Goal: Check status: Check status

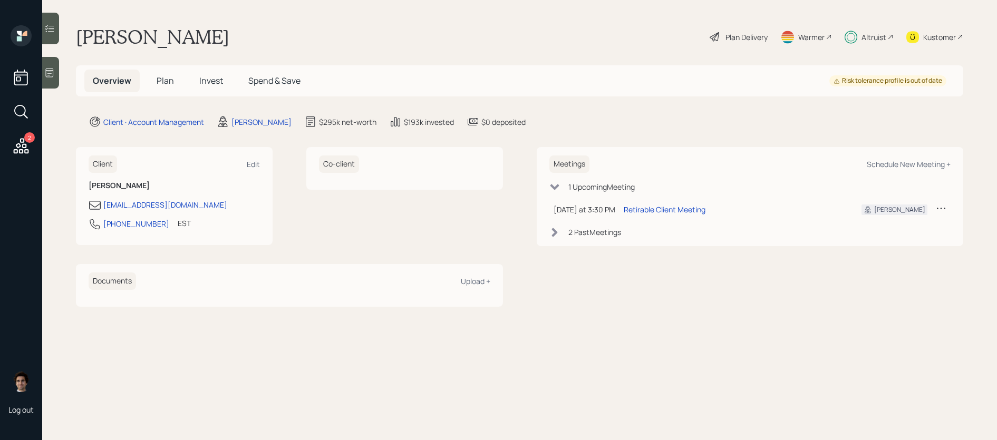
click at [207, 76] on span "Invest" at bounding box center [211, 81] width 24 height 12
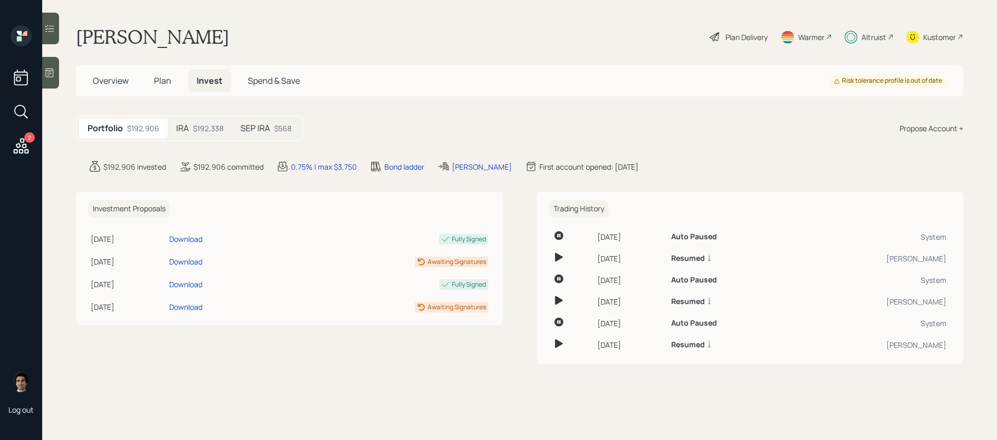
click at [215, 135] on div "IRA $192,338" at bounding box center [200, 129] width 64 height 20
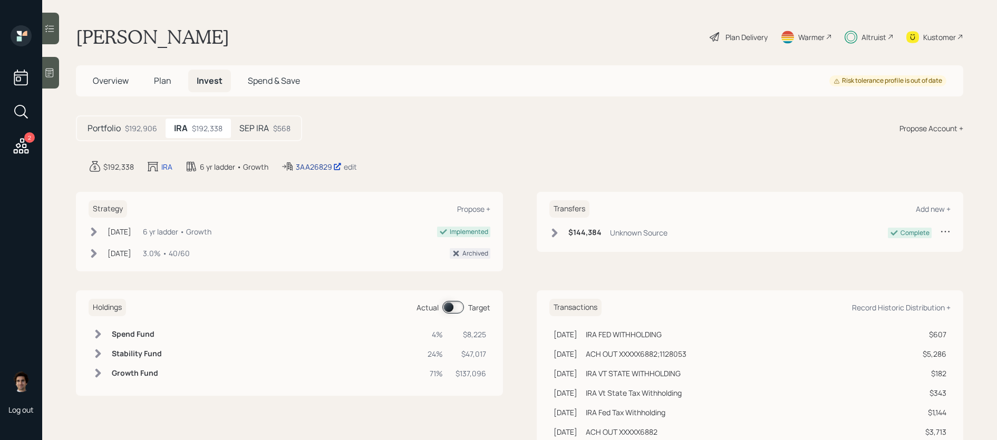
click at [313, 170] on div "3AA26829" at bounding box center [319, 166] width 46 height 11
click at [859, 32] on div "Altruist" at bounding box center [869, 36] width 49 height 23
